Goal: Transaction & Acquisition: Purchase product/service

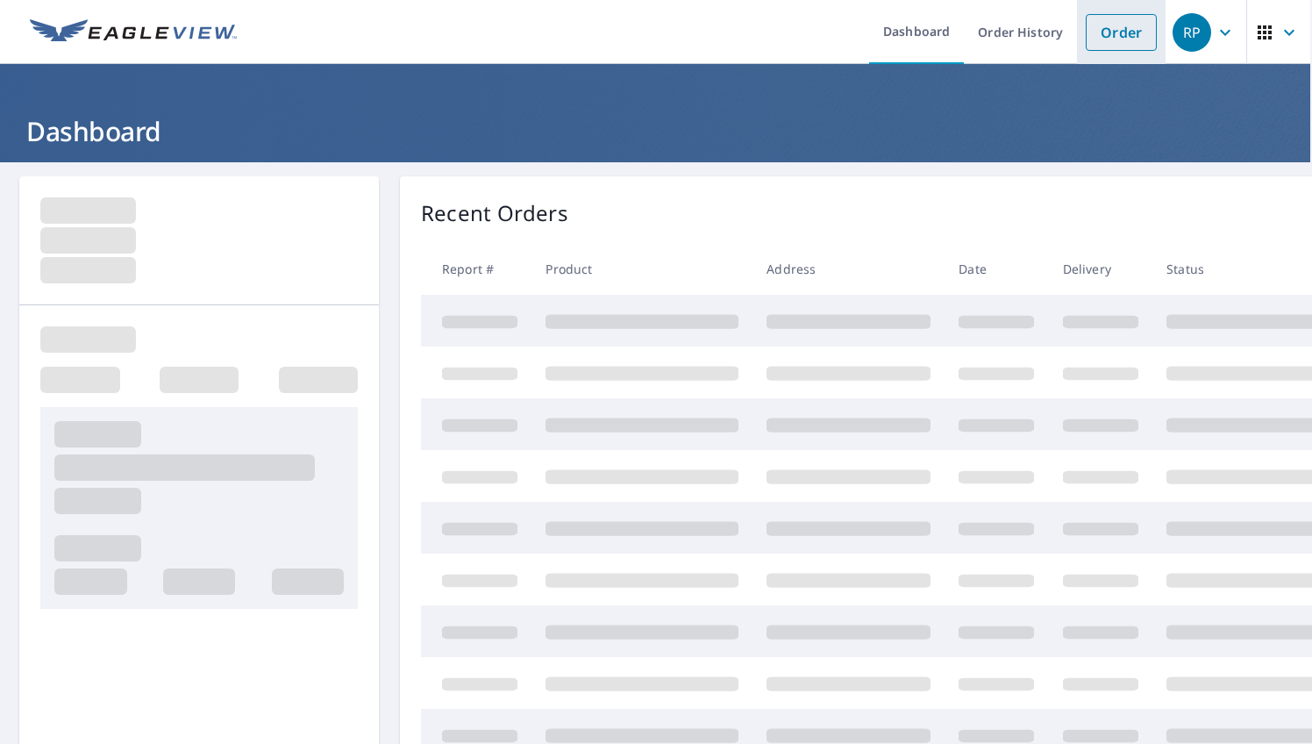
scroll to position [0, 2]
click at [1120, 33] on link "Order" at bounding box center [1121, 32] width 71 height 37
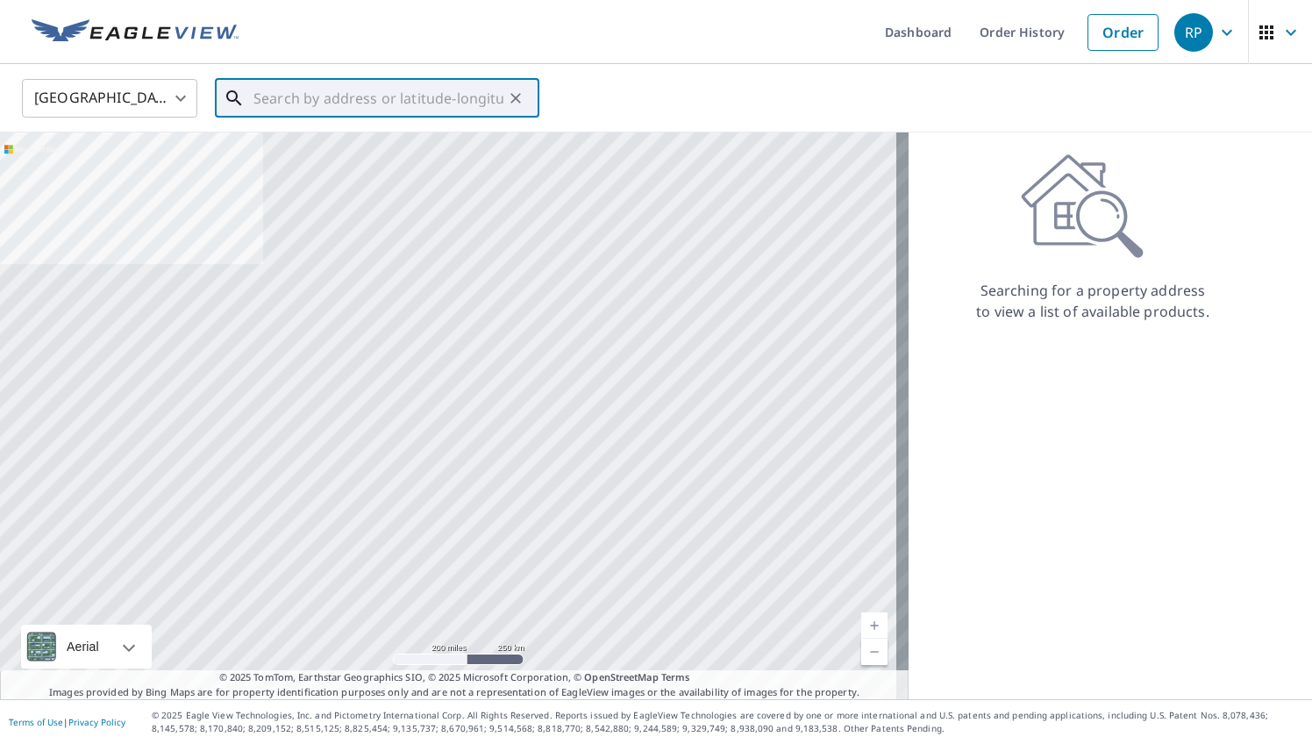
click at [442, 103] on input "text" at bounding box center [379, 98] width 250 height 49
paste input "[STREET_ADDRESS][US_STATE]"
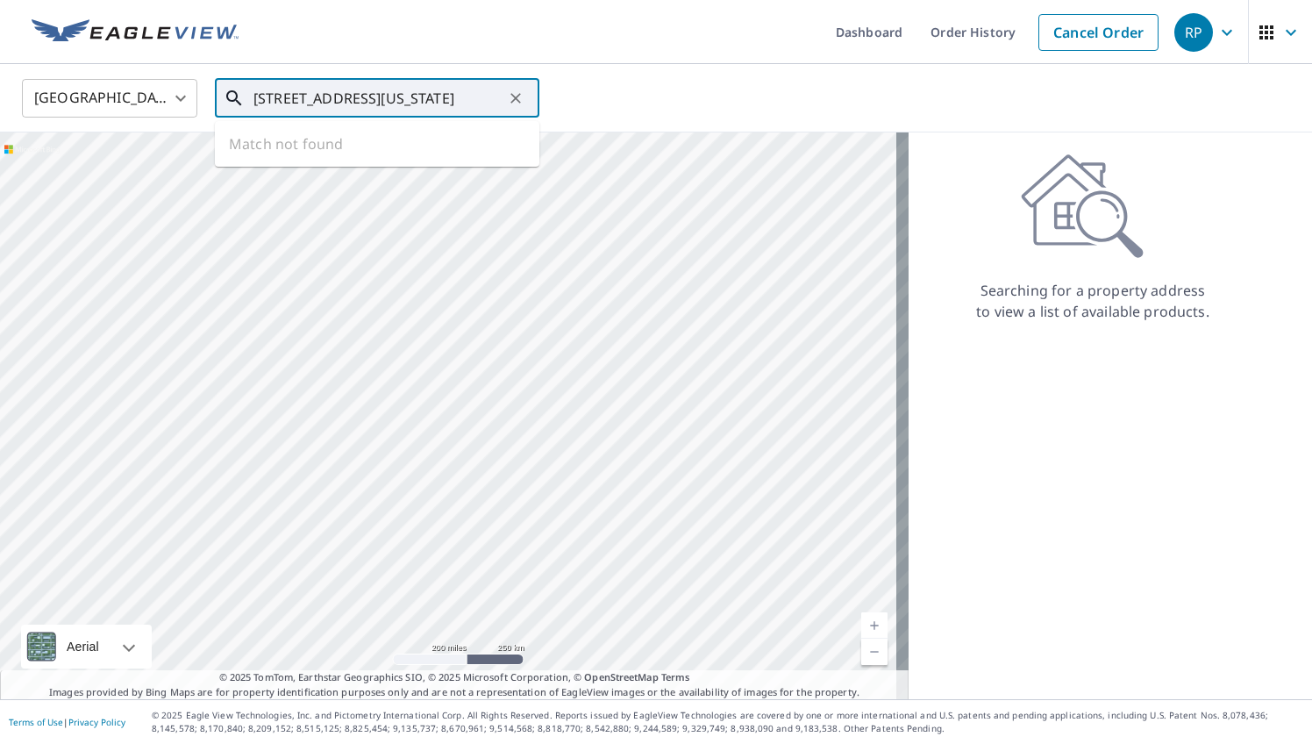
type input "[STREET_ADDRESS][US_STATE]"
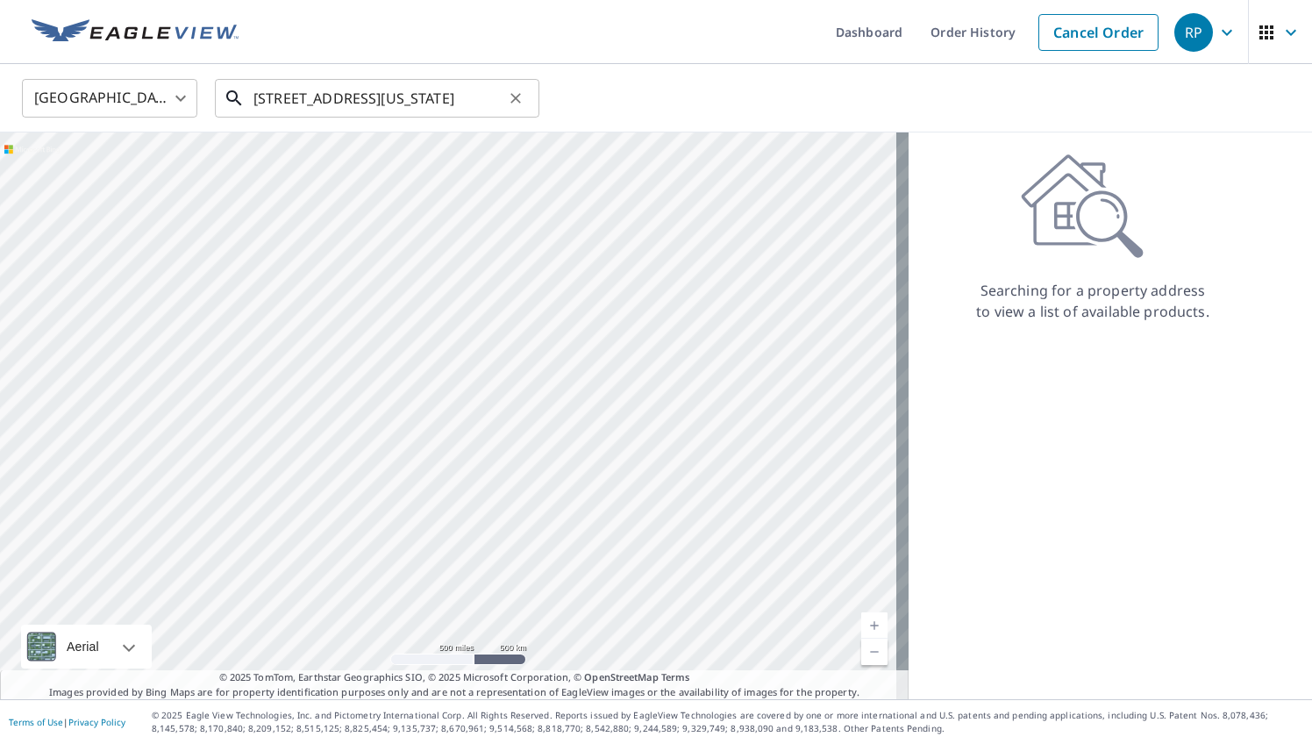
click at [427, 98] on input "[STREET_ADDRESS][US_STATE]" at bounding box center [379, 98] width 250 height 49
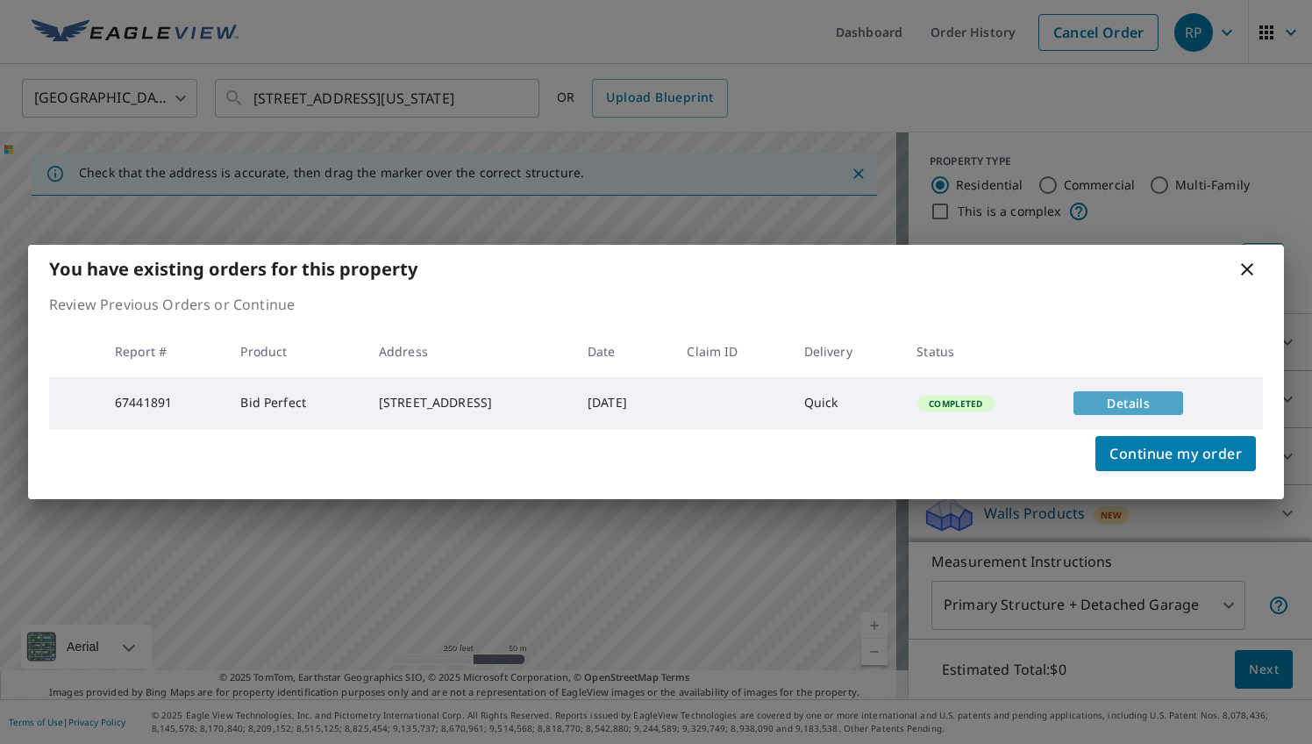
click at [1140, 395] on span "Details" at bounding box center [1128, 403] width 89 height 17
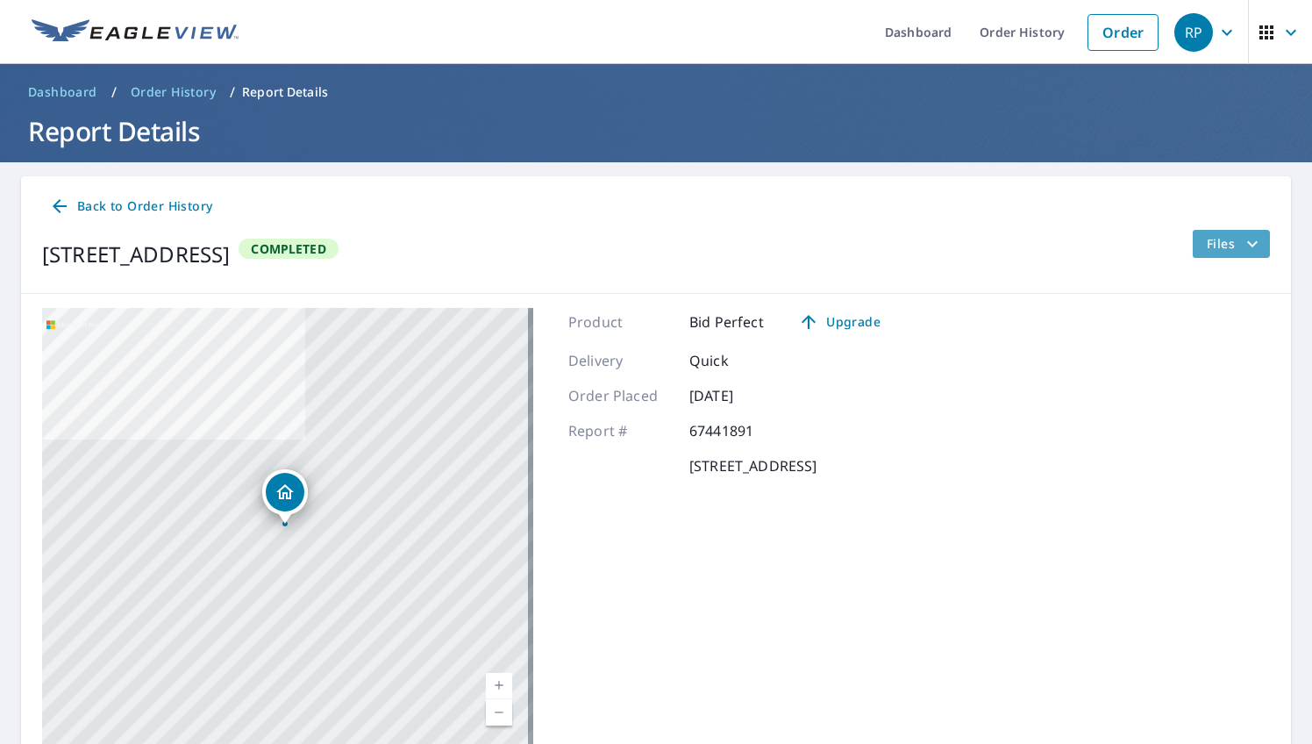
click at [1242, 249] on icon "filesDropdownBtn-67441891" at bounding box center [1252, 243] width 21 height 21
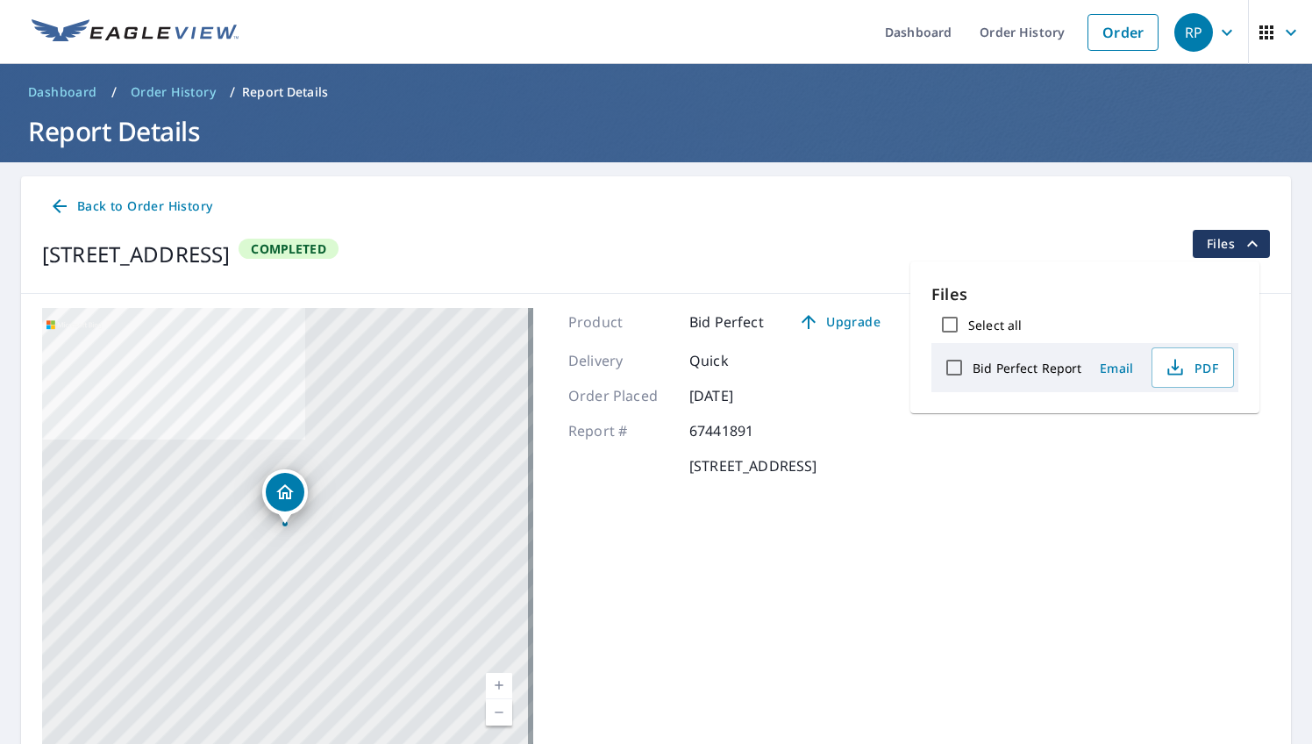
click at [999, 249] on div "[STREET_ADDRESS] Completed Files" at bounding box center [656, 254] width 1228 height 49
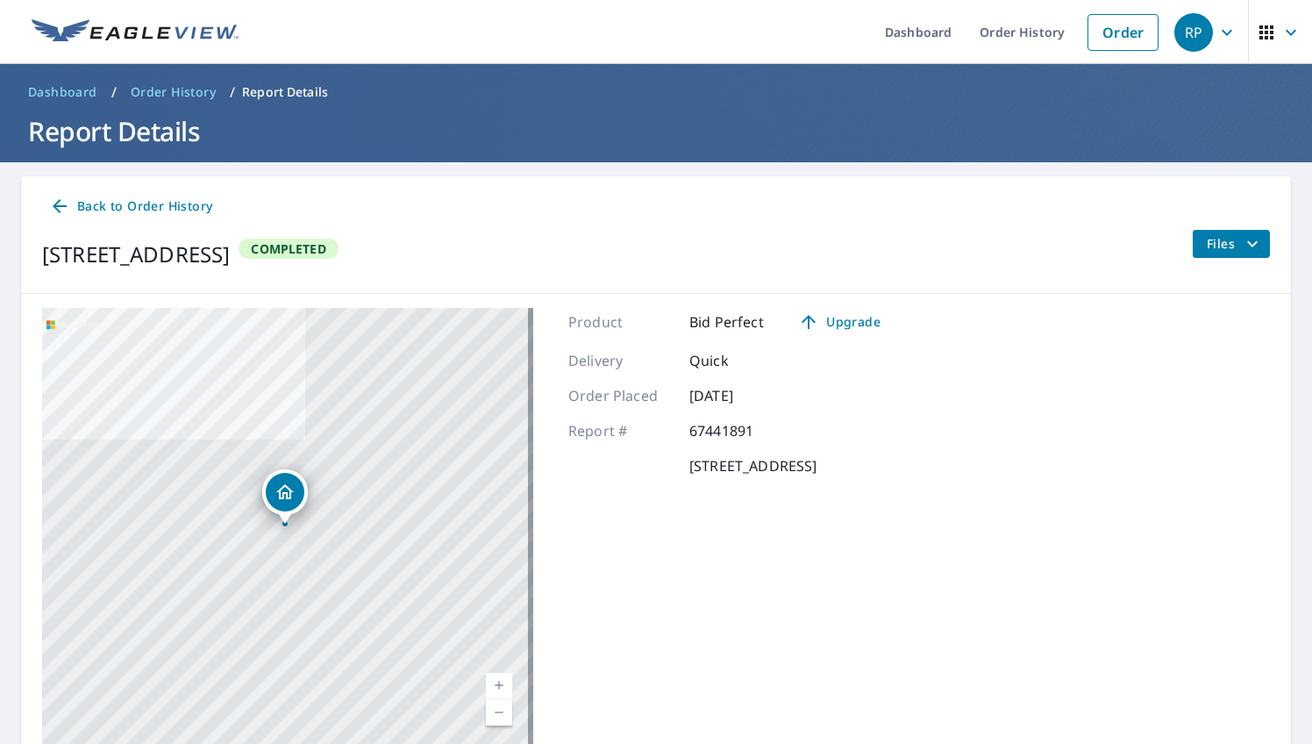
click at [1237, 254] on button "Files" at bounding box center [1231, 244] width 78 height 28
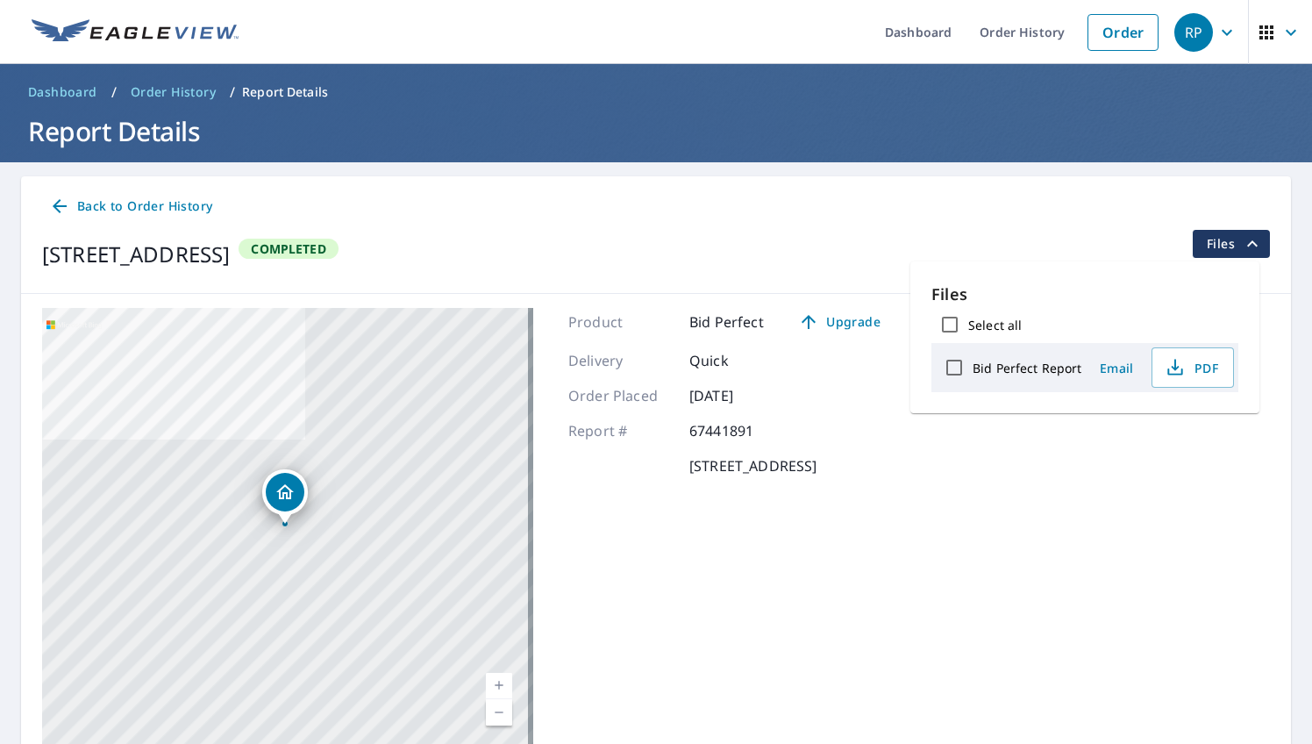
drag, startPoint x: 954, startPoint y: 371, endPoint x: 1077, endPoint y: 347, distance: 126.1
click at [1077, 347] on div "Bid Perfect Report Email PDF" at bounding box center [1085, 367] width 307 height 49
click at [1205, 374] on span "PDF" at bounding box center [1191, 367] width 56 height 21
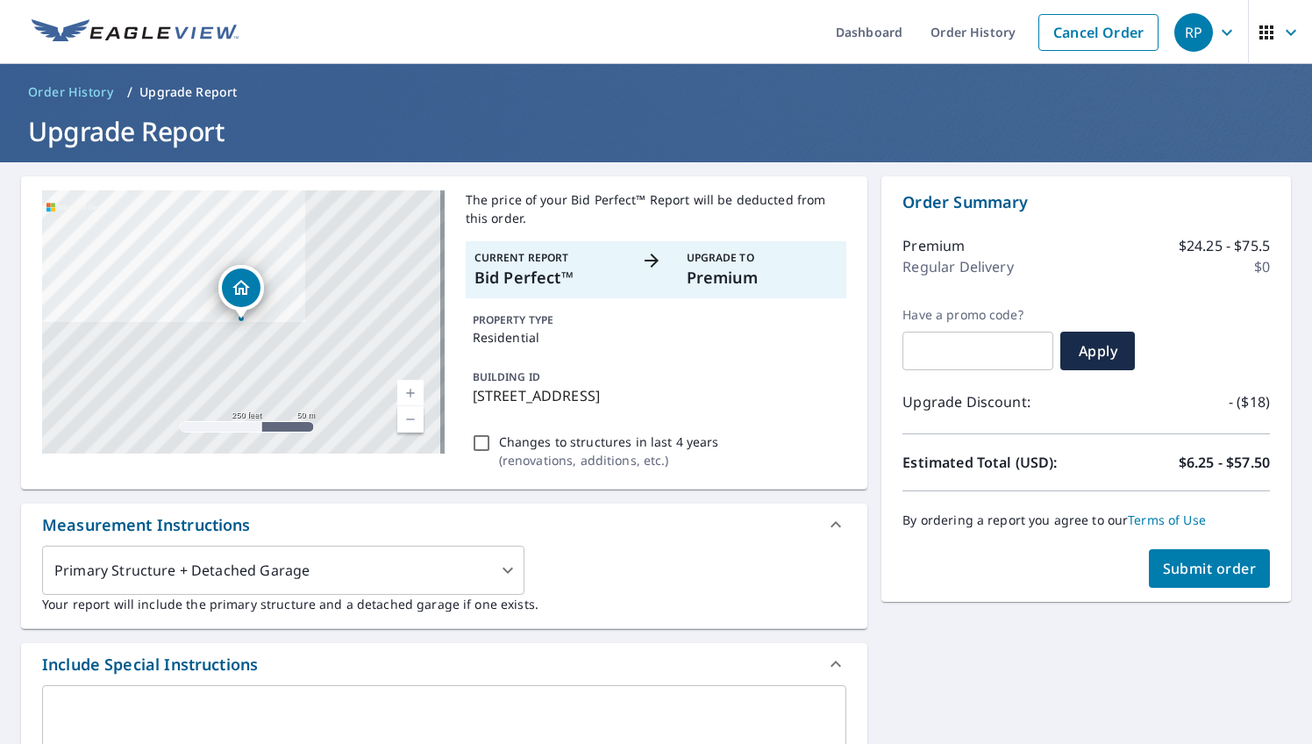
click at [503, 574] on span "Submit order" at bounding box center [1210, 568] width 94 height 19
checkbox input "true"
